Goal: Find specific page/section: Find specific page/section

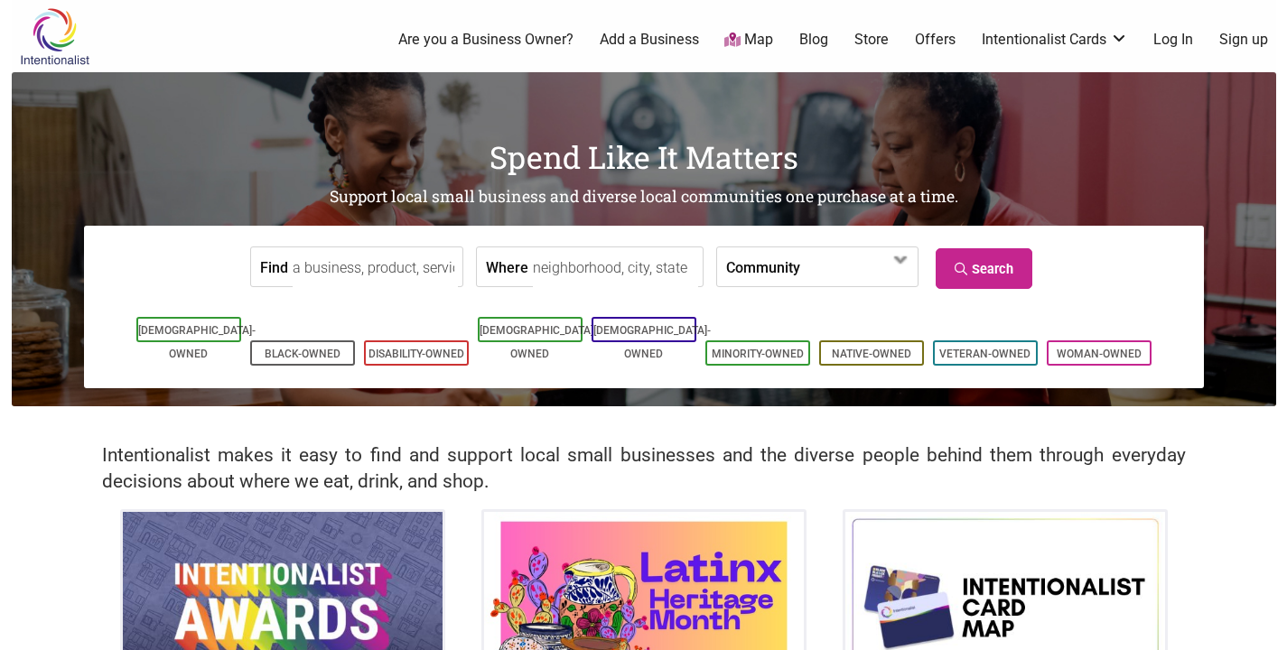
click at [392, 281] on input "Find" at bounding box center [375, 268] width 165 height 41
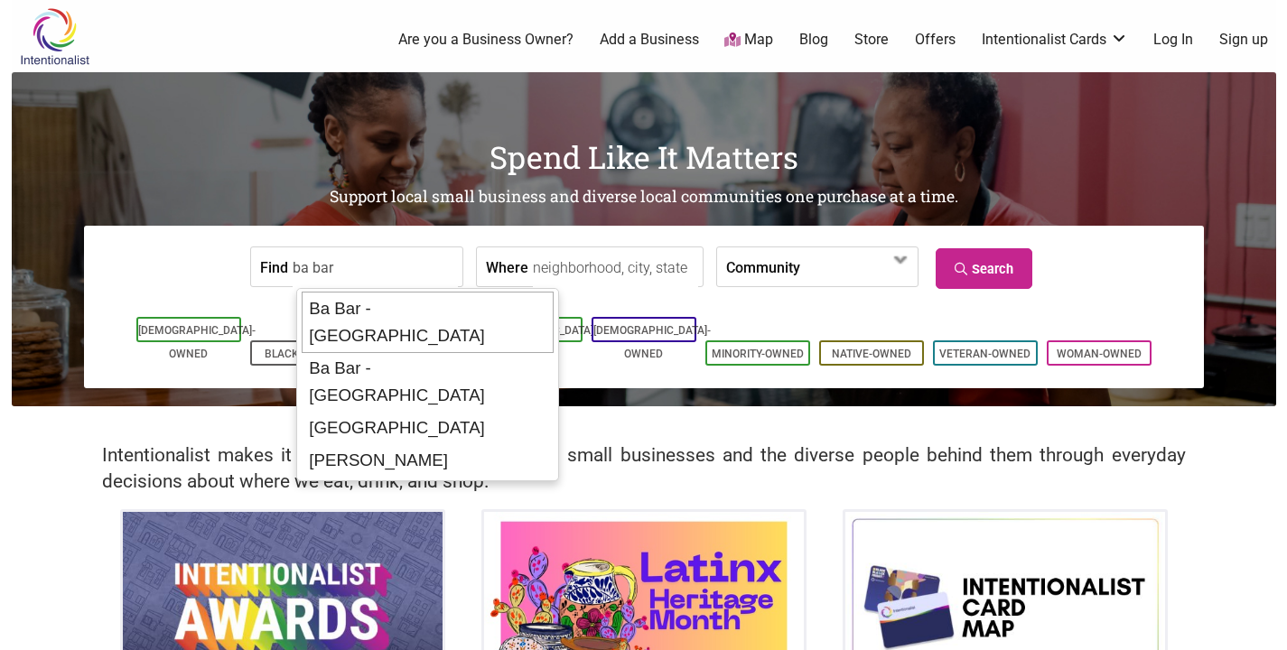
click at [435, 310] on div "Ba Bar - Capitol Hill" at bounding box center [428, 322] width 252 height 61
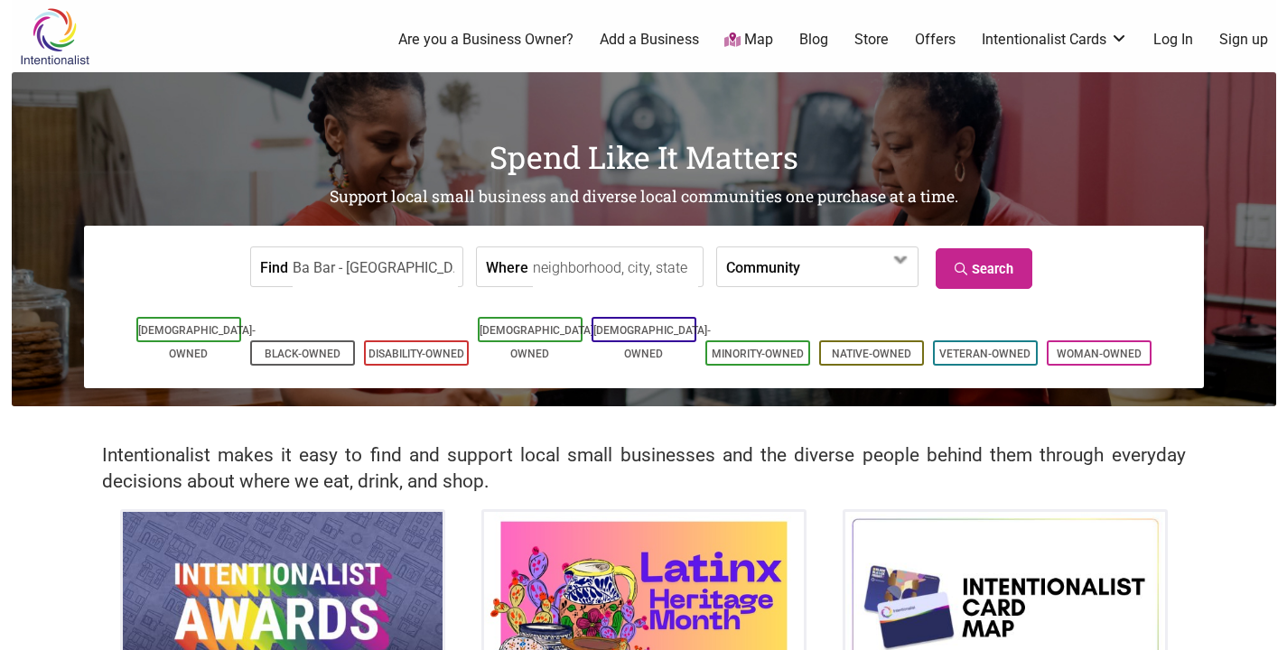
type input "Ba Bar - Capitol Hill"
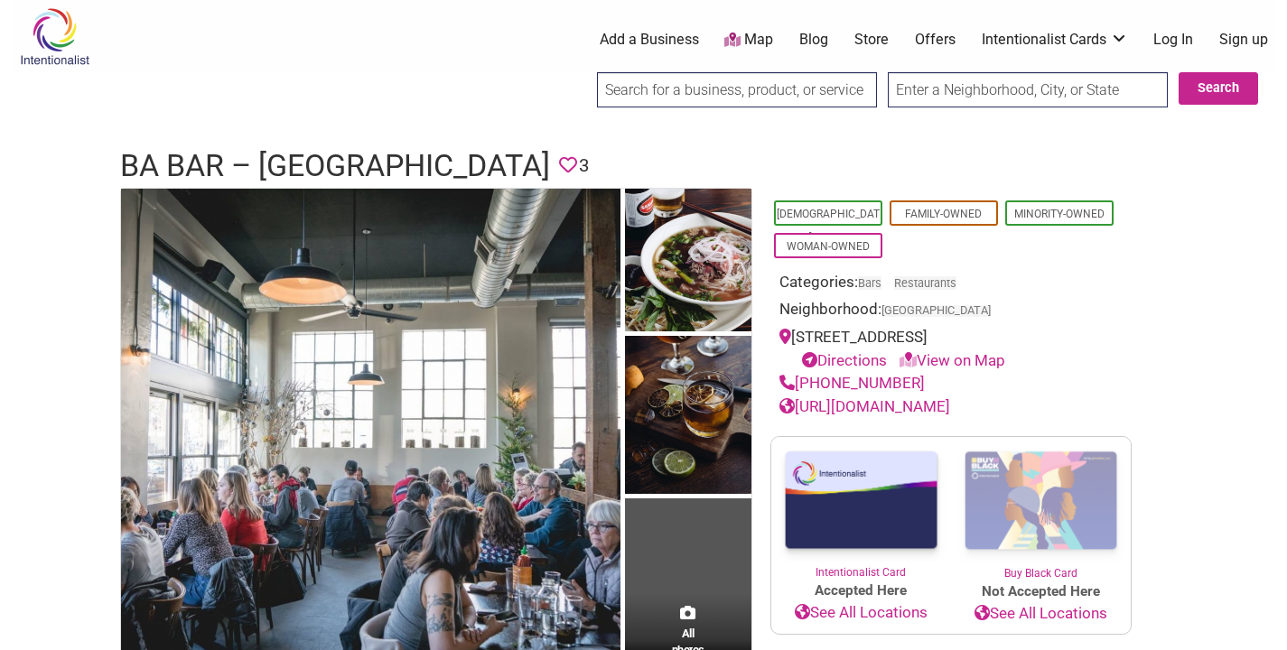
click at [627, 98] on input "search" at bounding box center [737, 89] width 280 height 35
click at [672, 83] on input "search" at bounding box center [737, 89] width 280 height 35
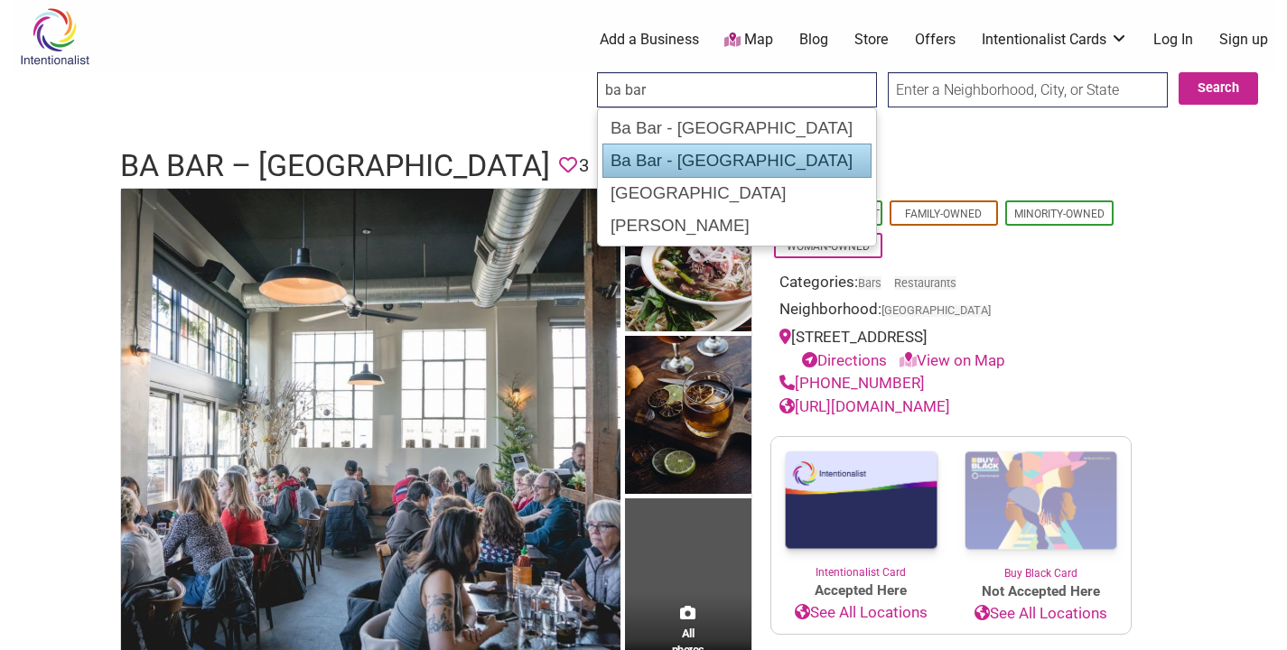
click at [716, 152] on div "Ba Bar - South Lake Union" at bounding box center [737, 161] width 269 height 34
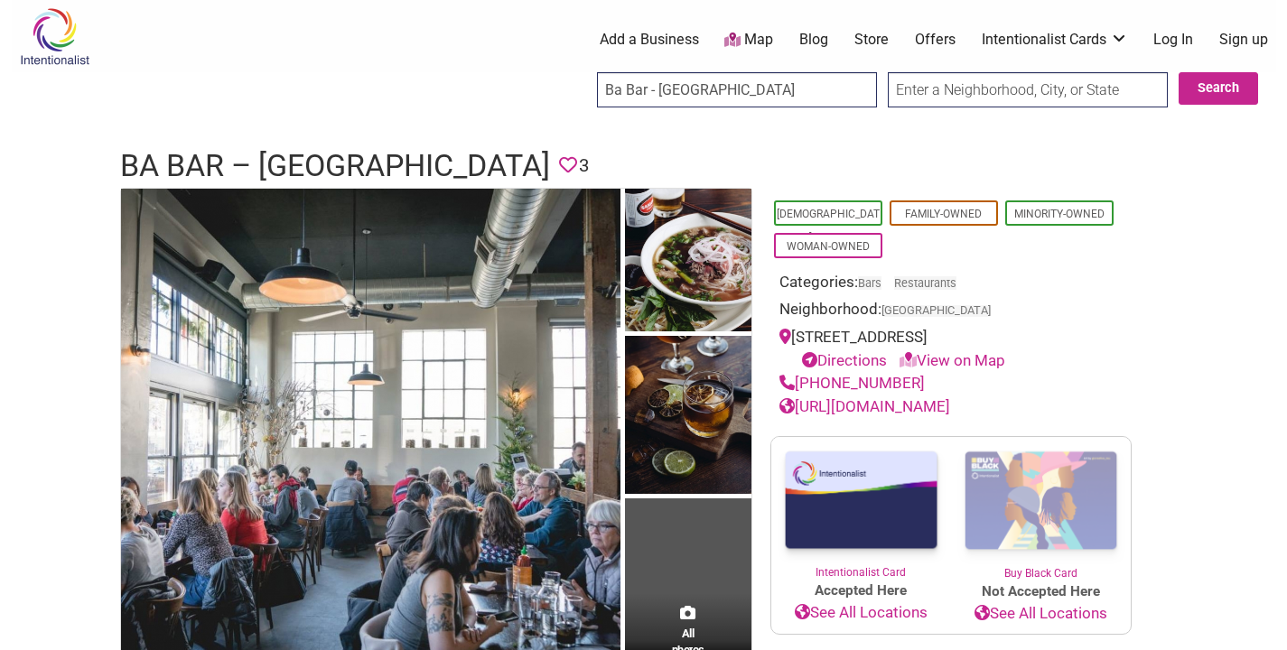
type input "Ba Bar - South Lake Union"
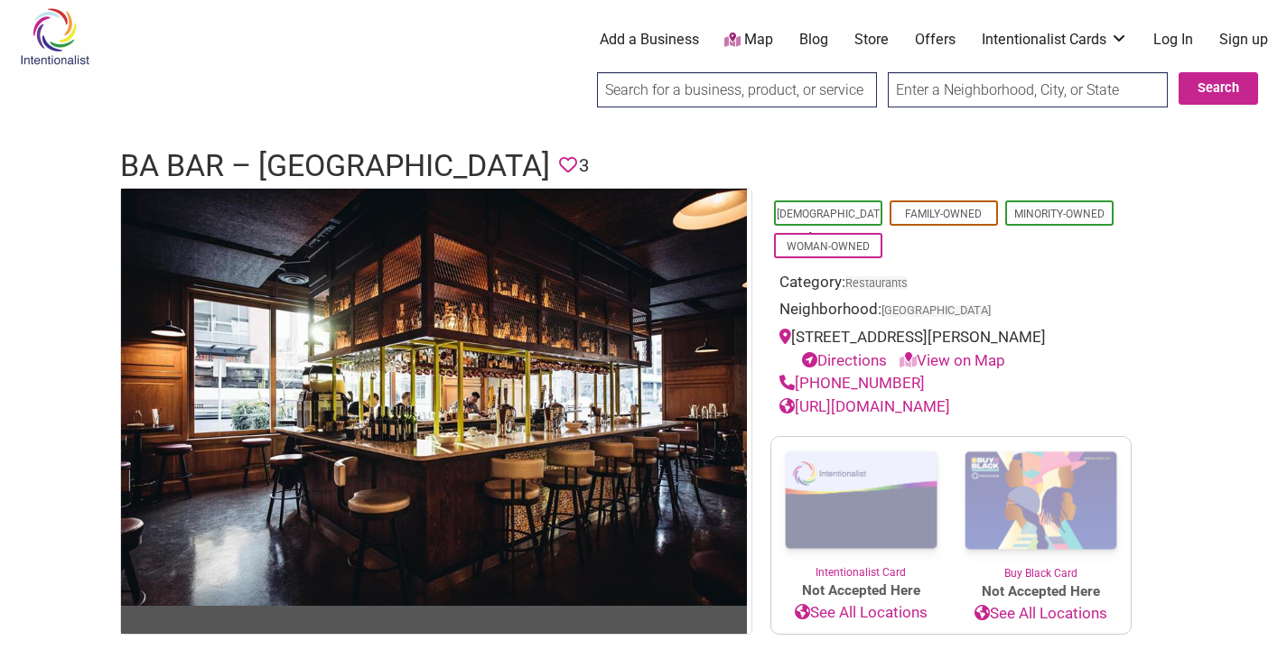
click at [755, 91] on input "search" at bounding box center [737, 89] width 280 height 35
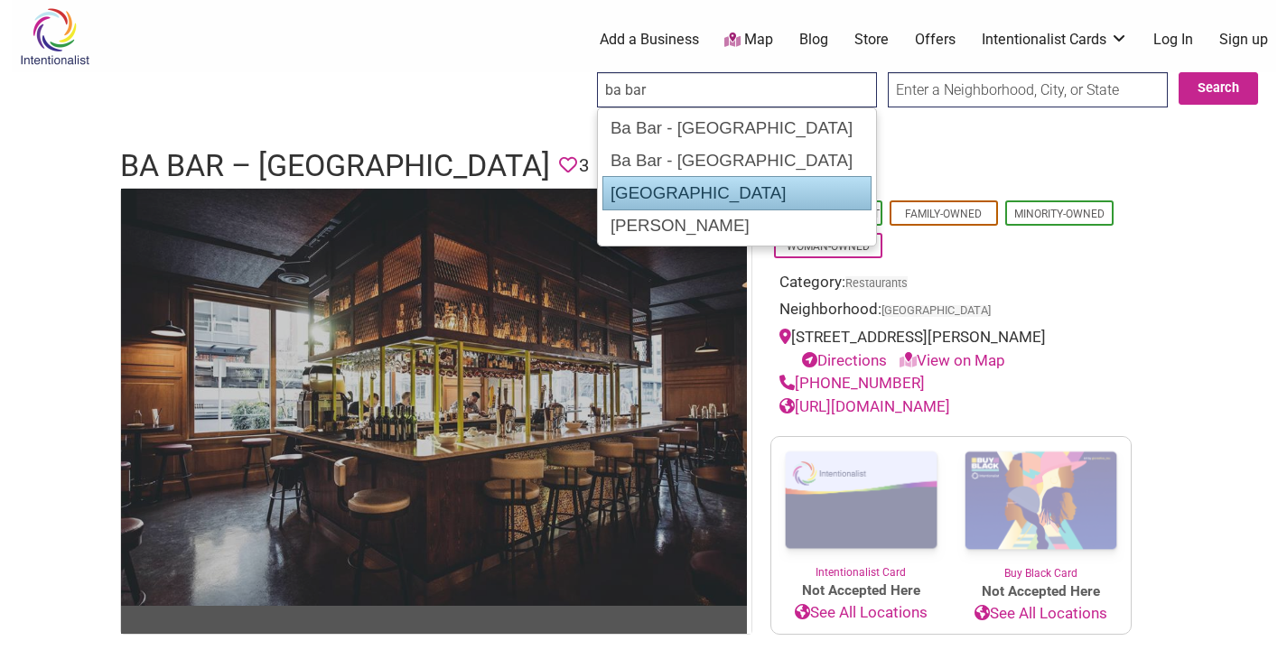
click at [742, 191] on div "[GEOGRAPHIC_DATA]" at bounding box center [737, 193] width 269 height 34
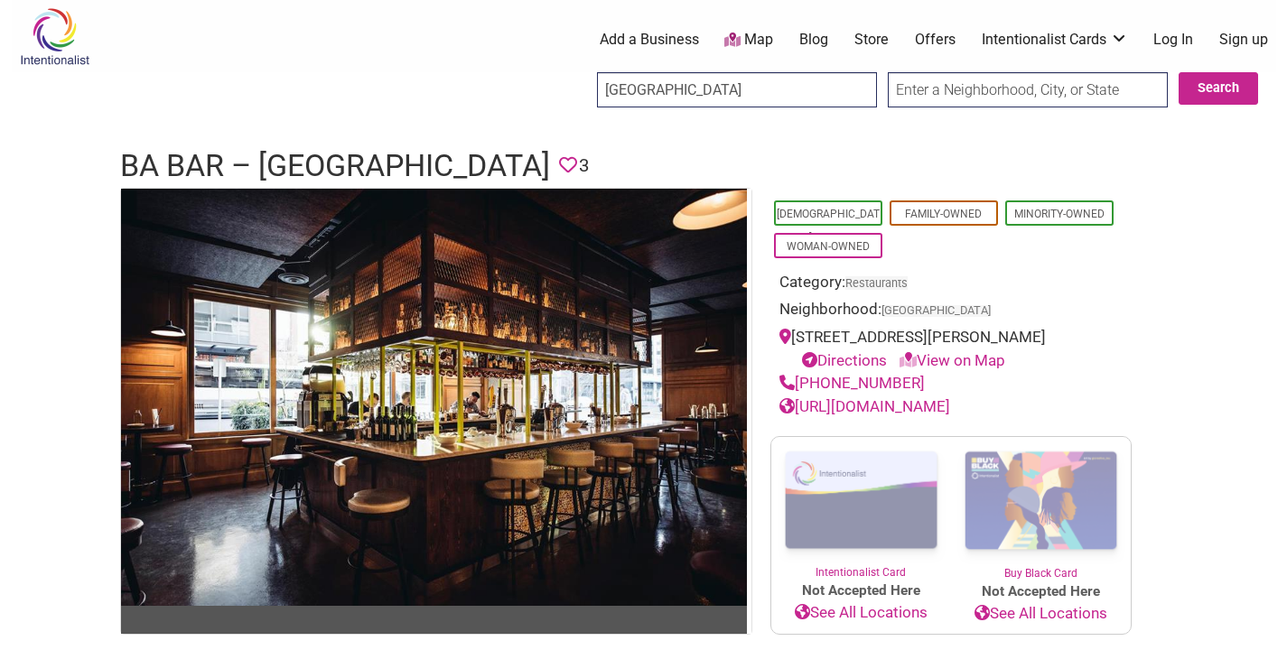
type input "[GEOGRAPHIC_DATA]"
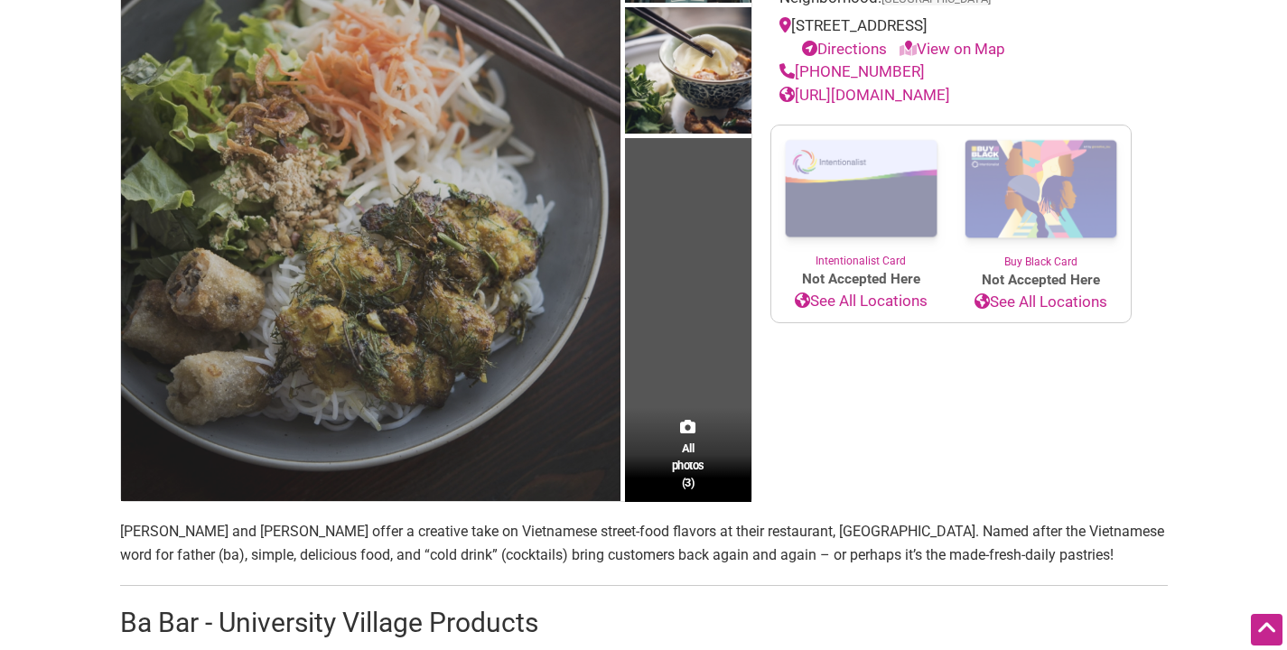
scroll to position [308, 0]
